Goal: Find specific page/section: Find specific page/section

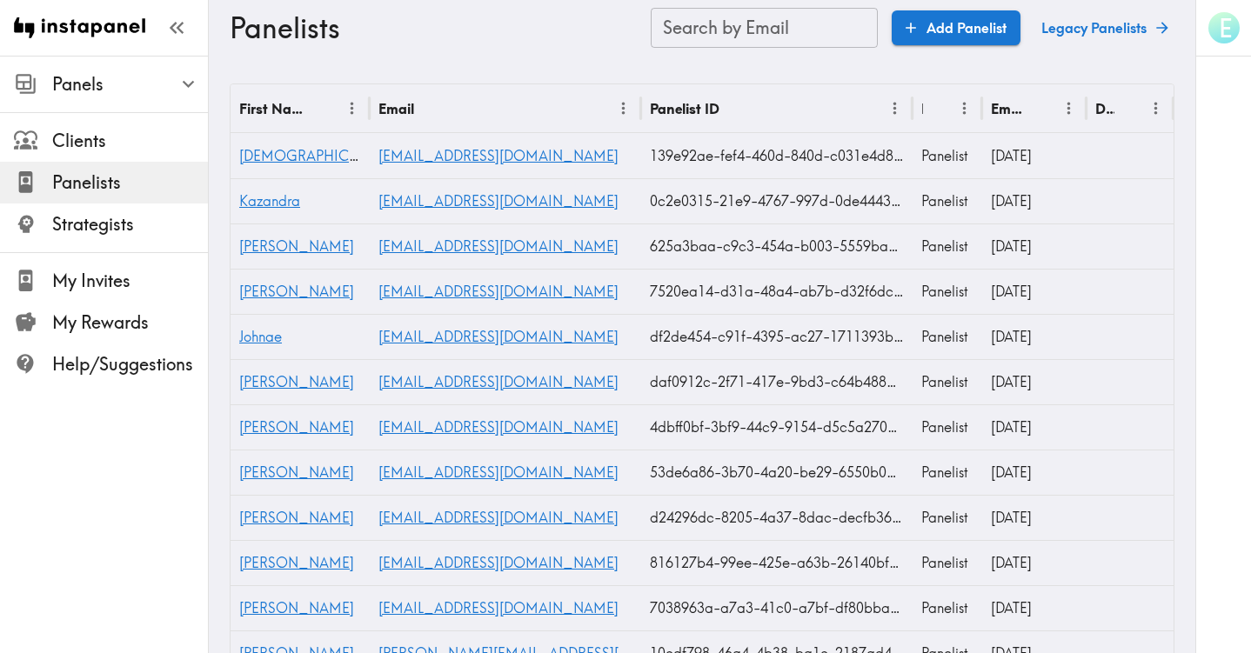
click at [746, 36] on input "Search by Email" at bounding box center [764, 28] width 227 height 40
paste input "[EMAIL_ADDRESS][DOMAIN_NAME]"
type input "[EMAIL_ADDRESS][DOMAIN_NAME]"
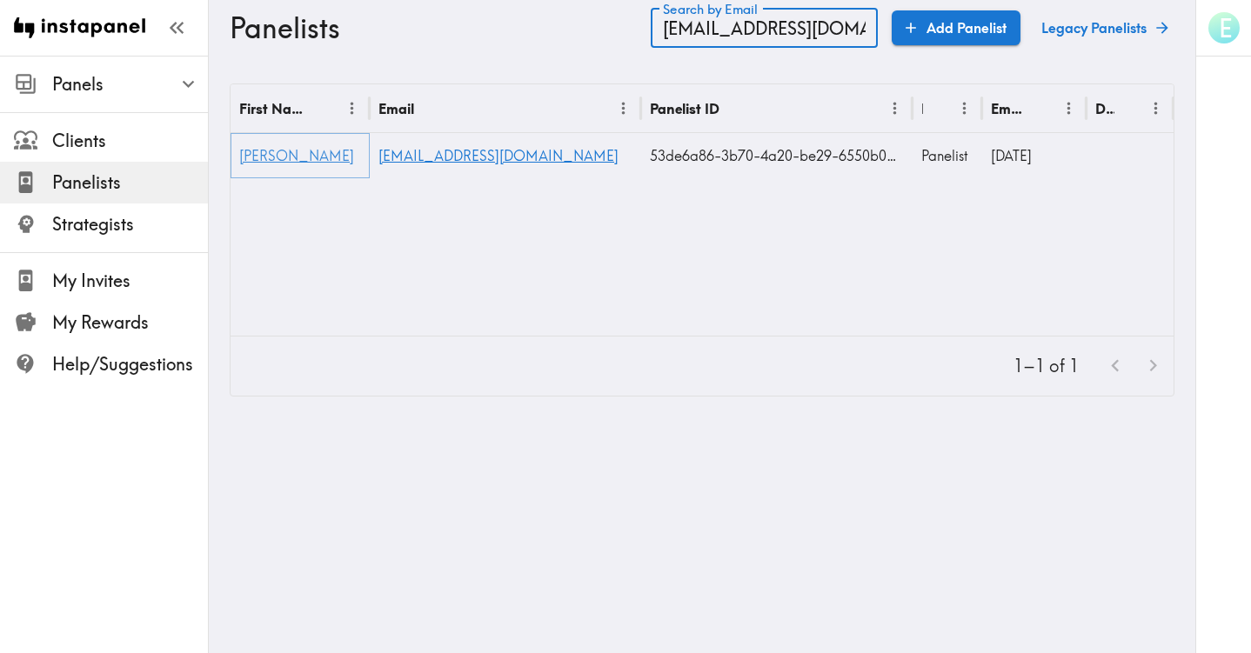
click at [239, 148] on span "[PERSON_NAME]" at bounding box center [296, 155] width 115 height 17
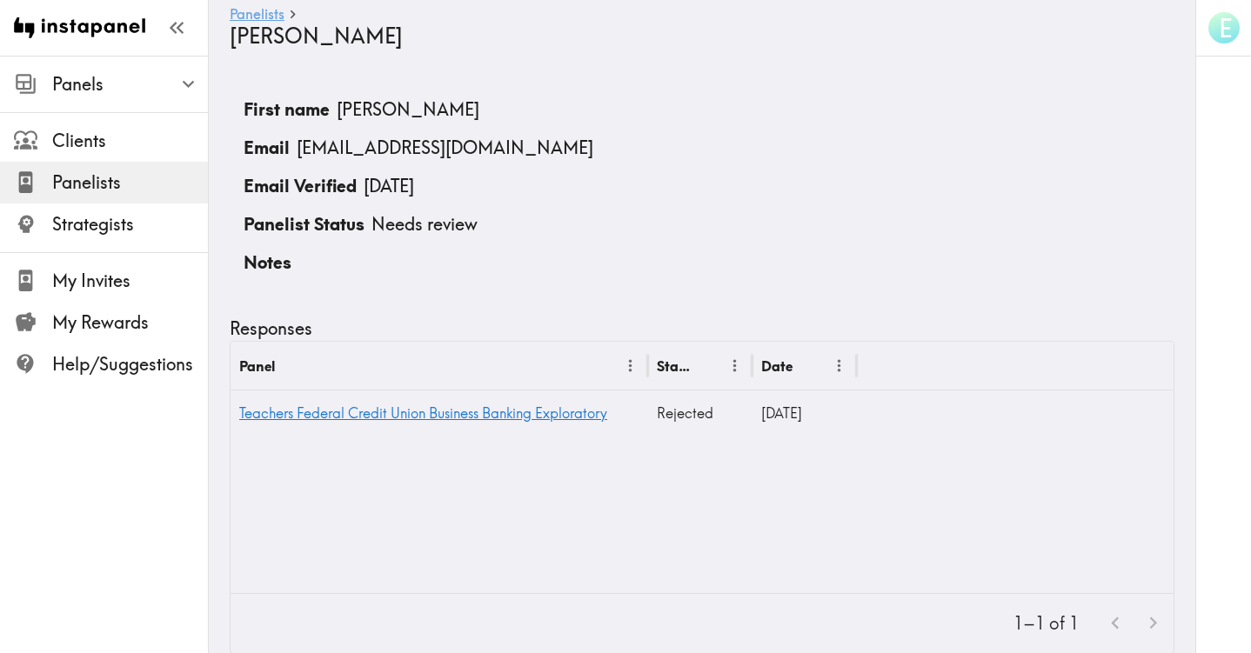
click at [259, 16] on link "Panelists" at bounding box center [257, 15] width 55 height 17
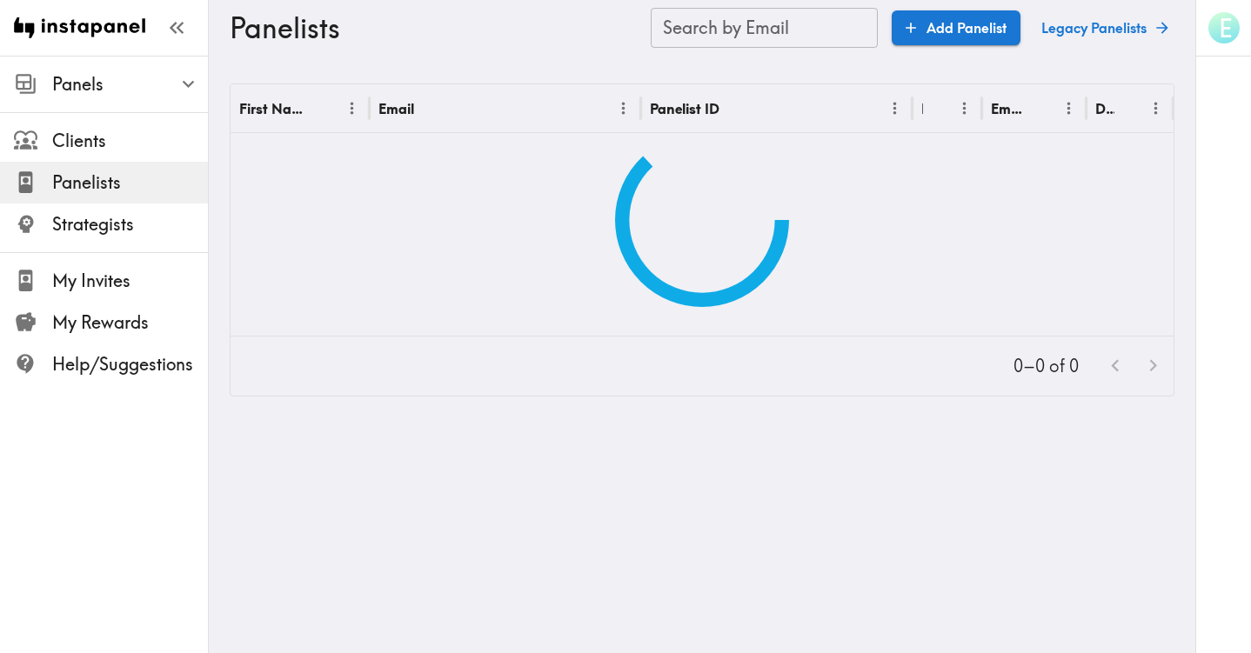
click at [799, 24] on input "Search by Email" at bounding box center [764, 28] width 227 height 40
paste input "text"
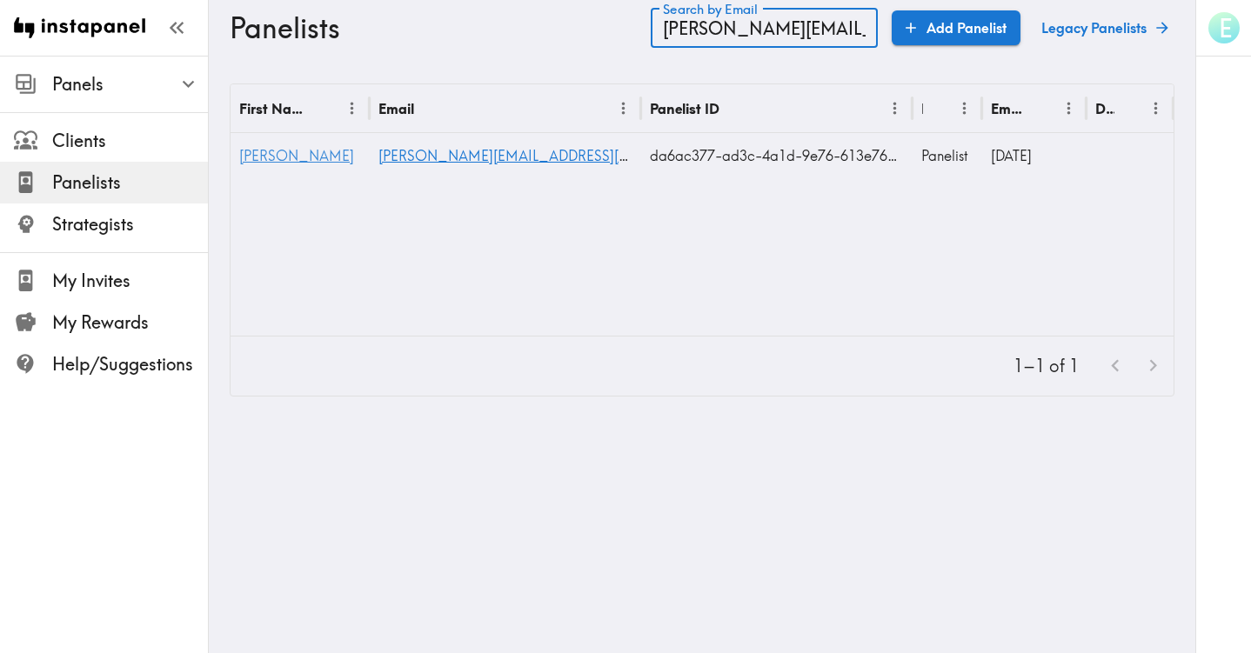
type input "[PERSON_NAME][EMAIL_ADDRESS][PERSON_NAME][DOMAIN_NAME]"
click at [247, 157] on span "[PERSON_NAME]" at bounding box center [296, 155] width 115 height 17
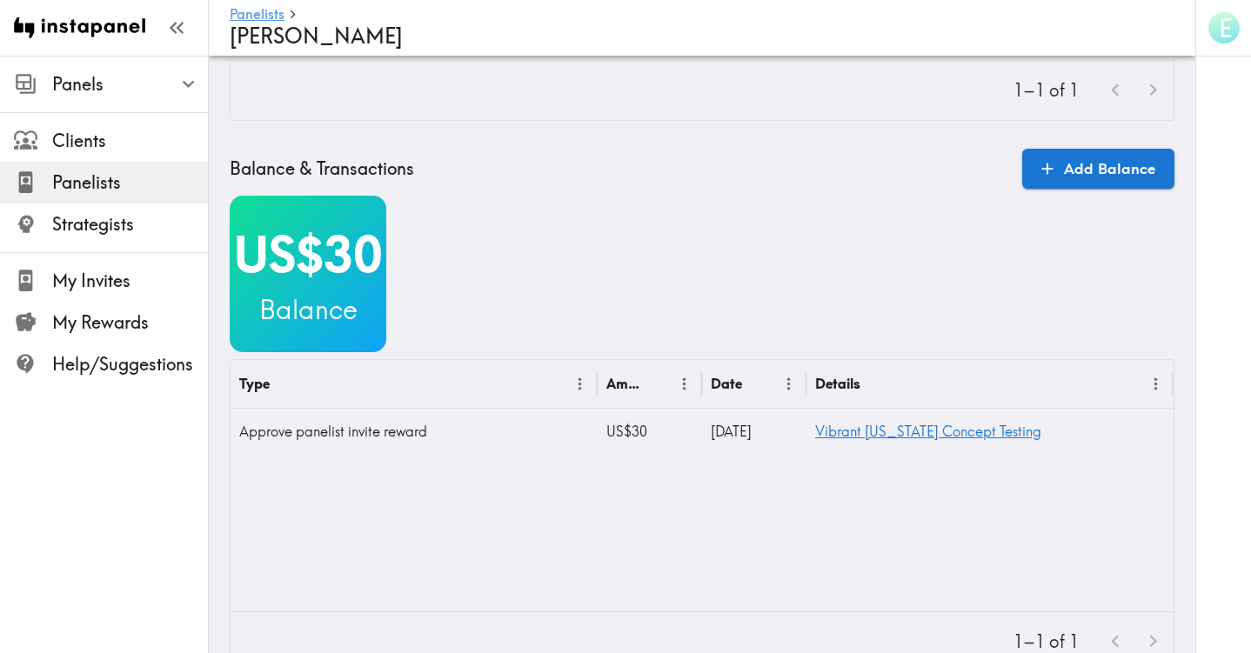
scroll to position [608, 0]
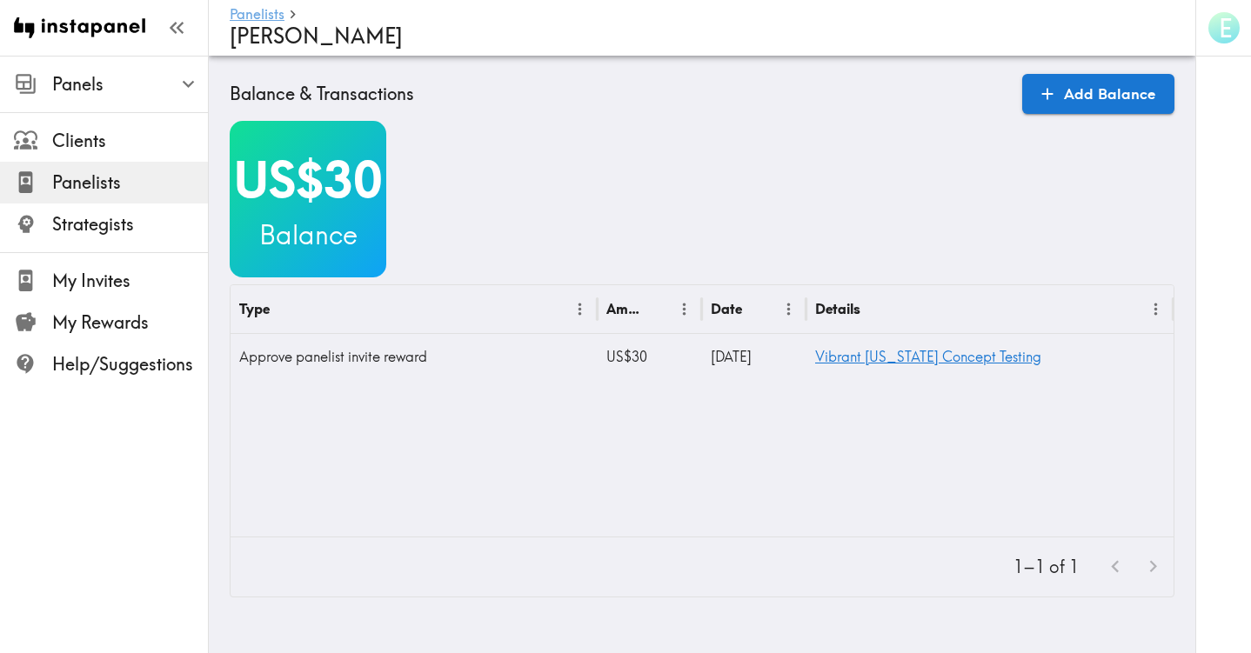
click at [262, 16] on link "Panelists" at bounding box center [257, 15] width 55 height 17
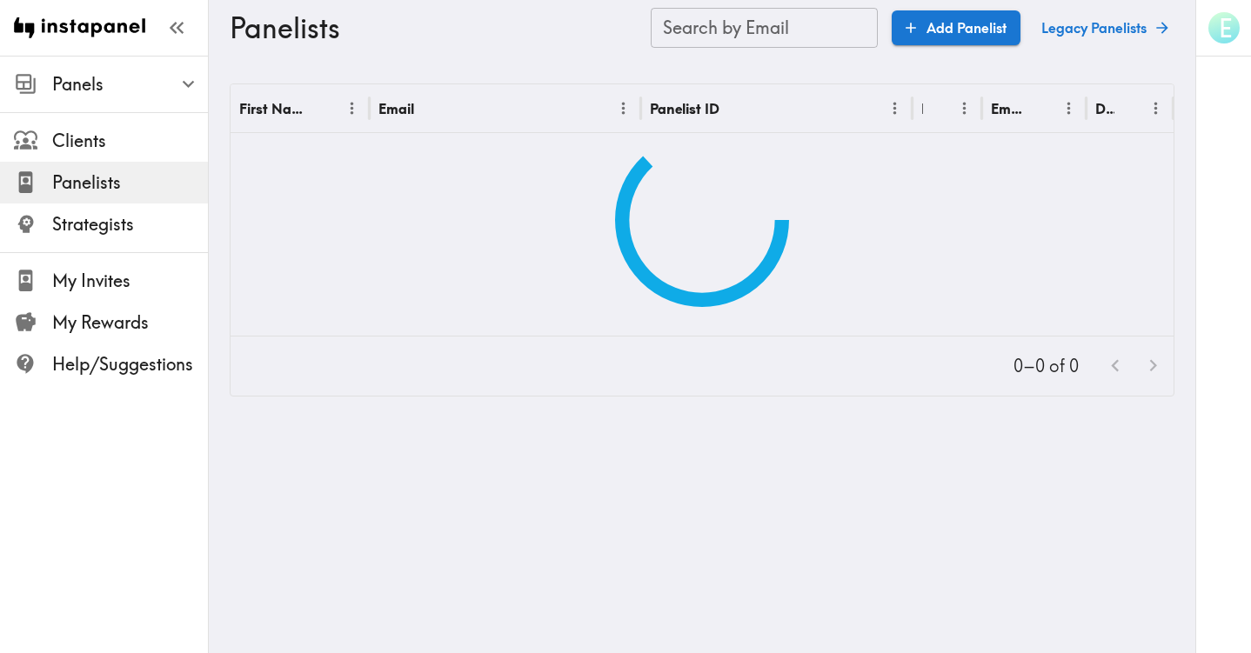
click at [734, 31] on input "Search by Email" at bounding box center [764, 28] width 227 height 40
paste input "text"
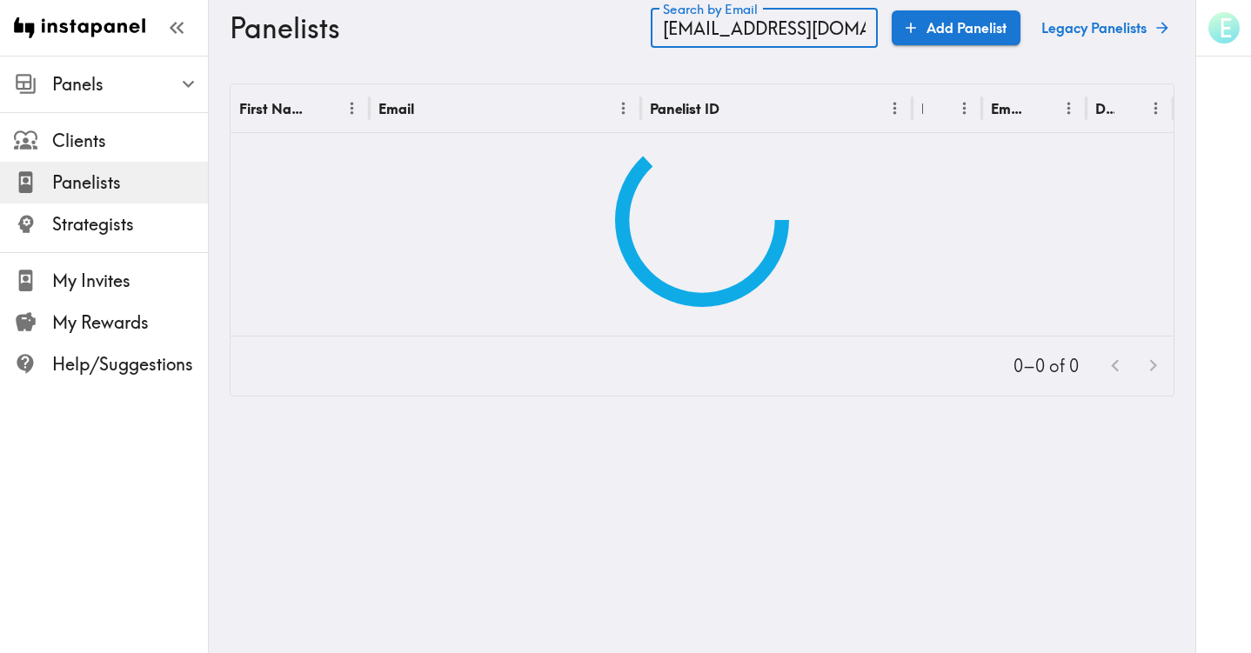
type input "[EMAIL_ADDRESS][DOMAIN_NAME]"
